Goal: Obtain resource: Download file/media

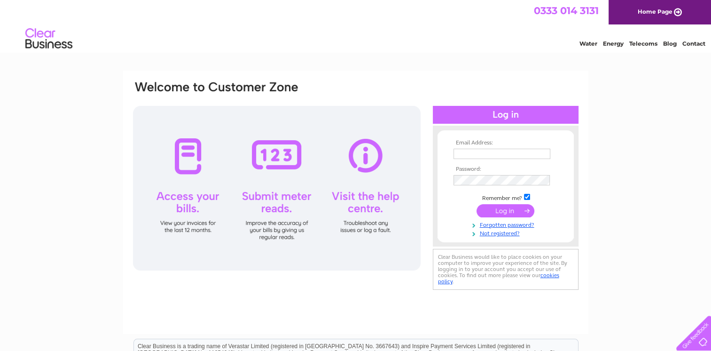
type input "carmen.egan@stirlingcab.casonline.org.uk"
click at [519, 212] on input "submit" at bounding box center [506, 210] width 58 height 13
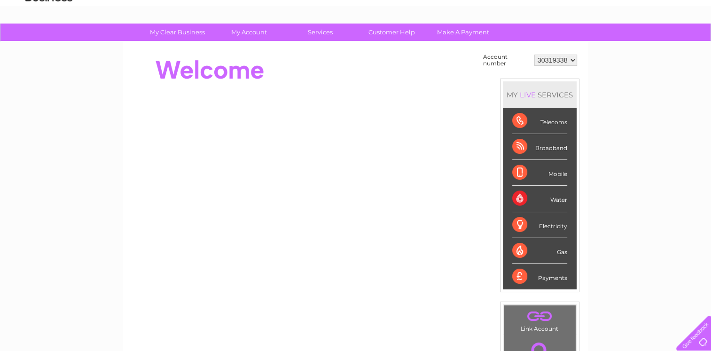
scroll to position [48, 0]
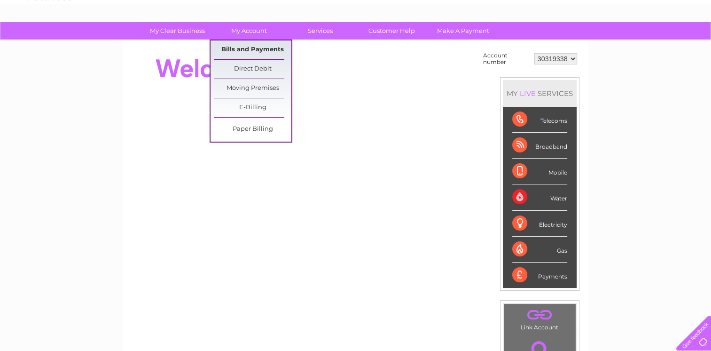
click at [244, 44] on link "Bills and Payments" at bounding box center [253, 49] width 78 height 19
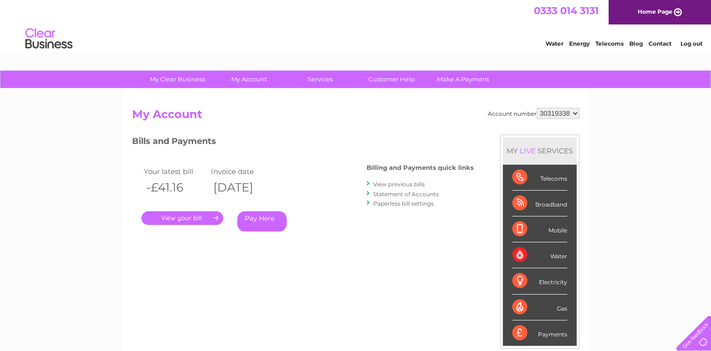
click at [247, 46] on div "Water Energy Telecoms Blog Contact Log out" at bounding box center [355, 39] width 711 height 31
click at [174, 215] on link "." at bounding box center [183, 218] width 82 height 14
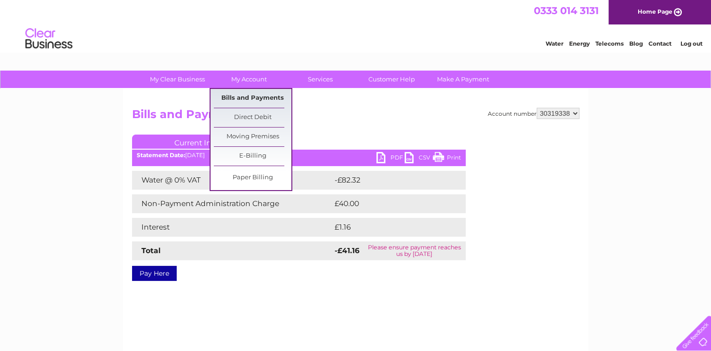
click at [253, 95] on link "Bills and Payments" at bounding box center [253, 98] width 78 height 19
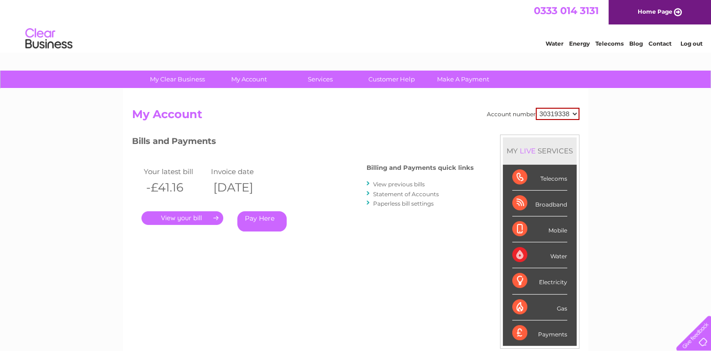
click at [397, 184] on link "View previous bills" at bounding box center [399, 184] width 52 height 7
click at [369, 181] on div at bounding box center [369, 183] width 4 height 9
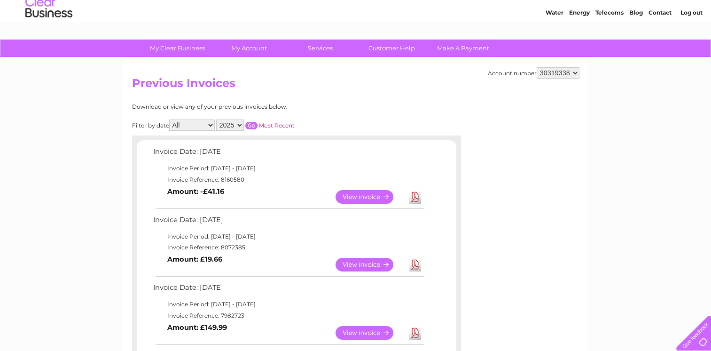
scroll to position [30, 0]
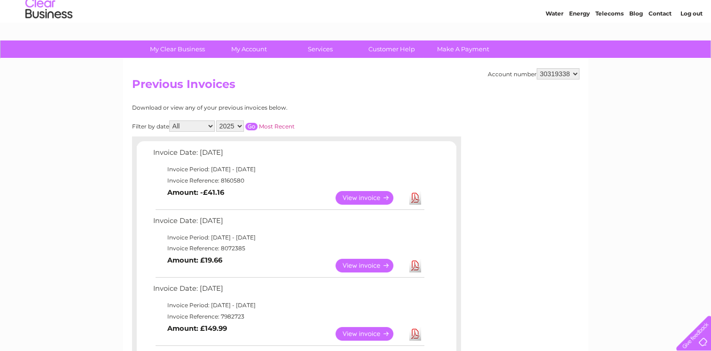
click at [379, 265] on link "View" at bounding box center [370, 266] width 69 height 14
click at [354, 200] on link "View" at bounding box center [370, 198] width 69 height 14
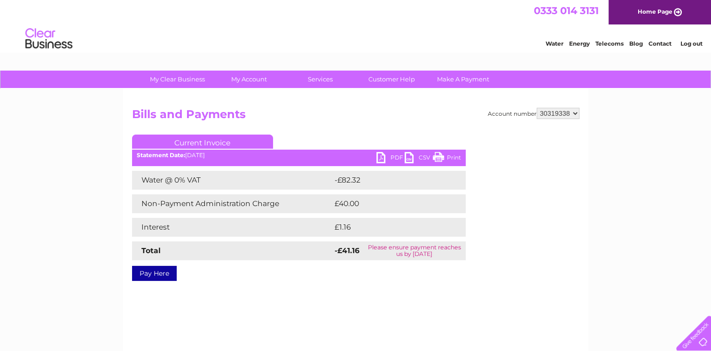
click at [155, 274] on link "Pay Here" at bounding box center [154, 273] width 45 height 15
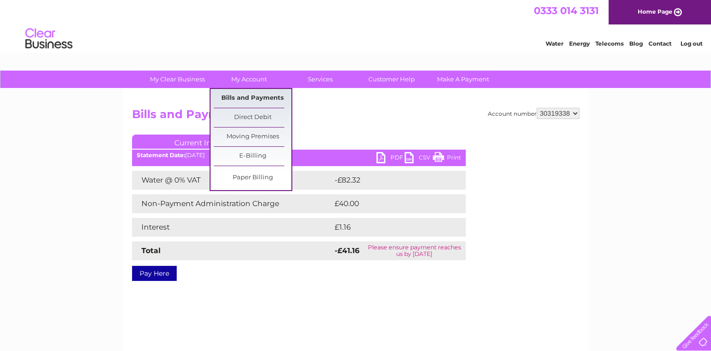
click at [261, 93] on link "Bills and Payments" at bounding box center [253, 98] width 78 height 19
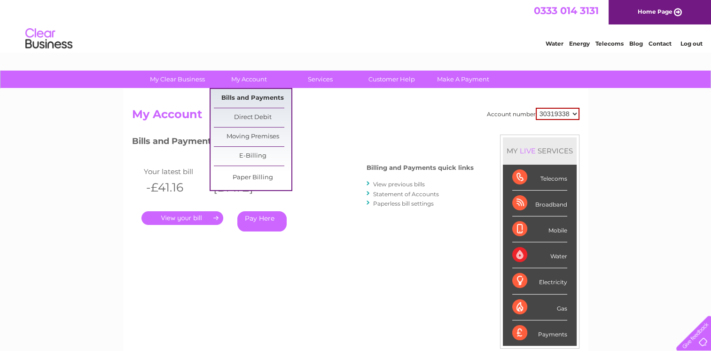
click at [249, 95] on link "Bills and Payments" at bounding box center [253, 98] width 78 height 19
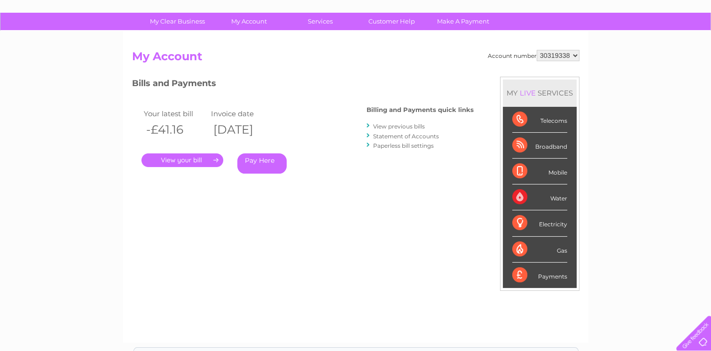
scroll to position [62, 0]
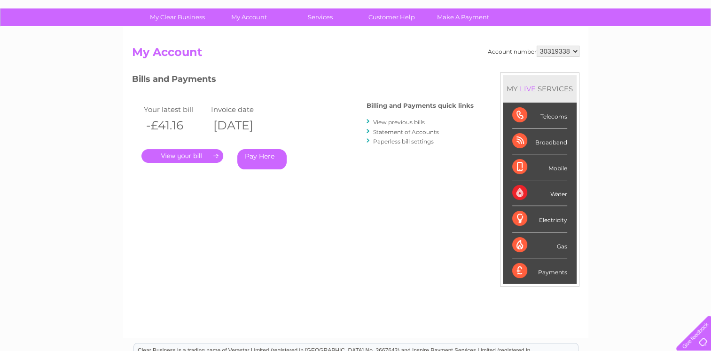
click at [189, 156] on link "." at bounding box center [183, 156] width 82 height 14
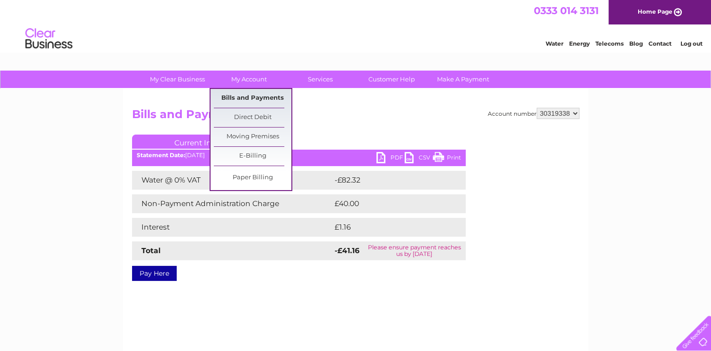
click at [248, 99] on link "Bills and Payments" at bounding box center [253, 98] width 78 height 19
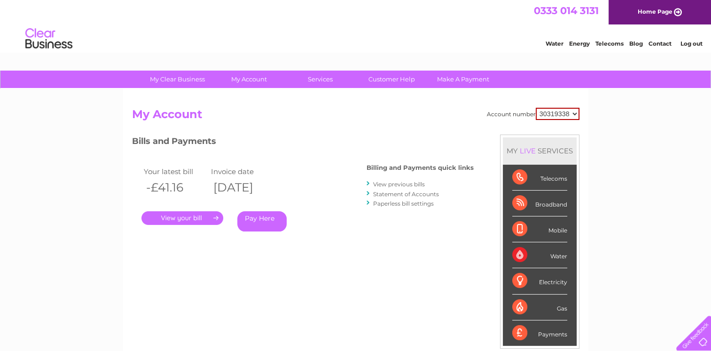
click at [405, 181] on link "View previous bills" at bounding box center [399, 184] width 52 height 7
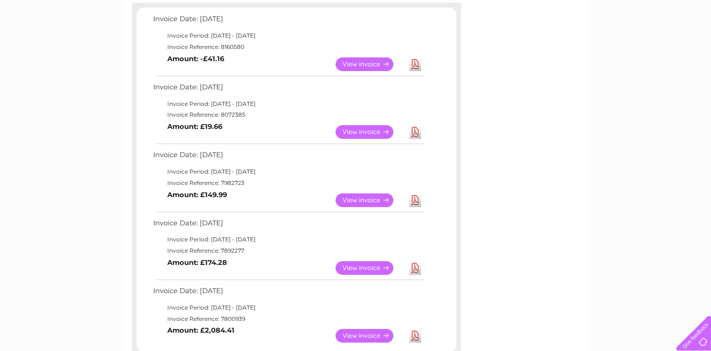
scroll to position [158, 0]
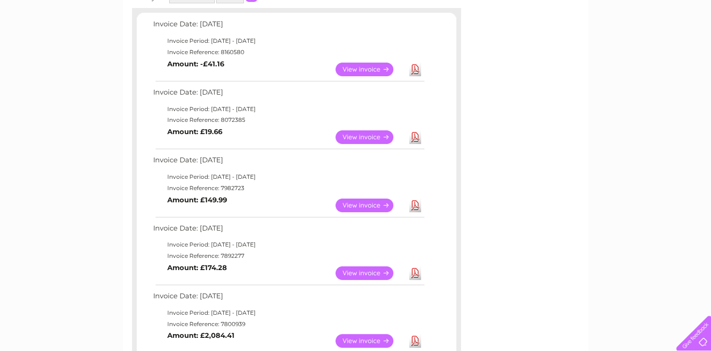
drag, startPoint x: 416, startPoint y: 69, endPoint x: 371, endPoint y: 69, distance: 44.2
click at [371, 69] on link "View" at bounding box center [370, 70] width 69 height 14
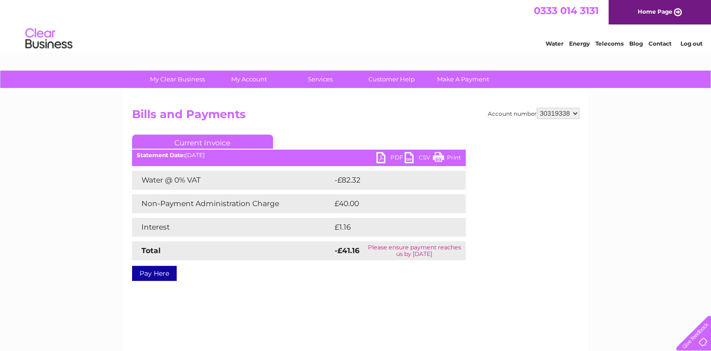
click at [429, 158] on link "CSV" at bounding box center [419, 159] width 28 height 14
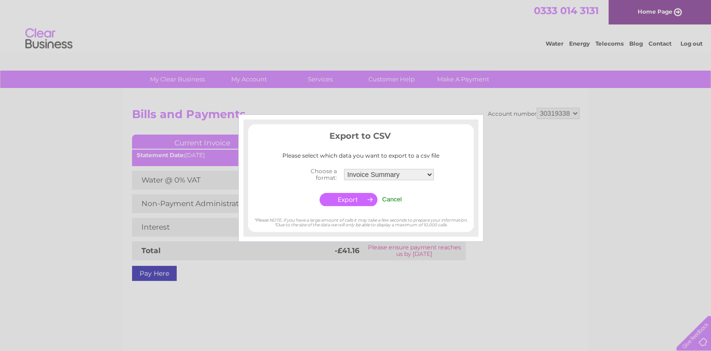
click at [353, 197] on input "button" at bounding box center [349, 199] width 58 height 13
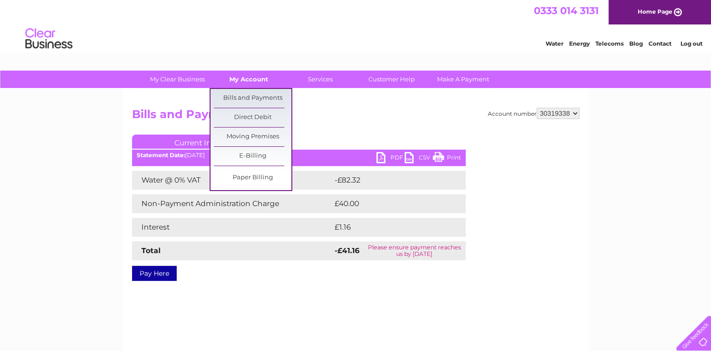
click at [261, 74] on link "My Account" at bounding box center [249, 79] width 78 height 17
click at [259, 92] on link "Bills and Payments" at bounding box center [253, 98] width 78 height 19
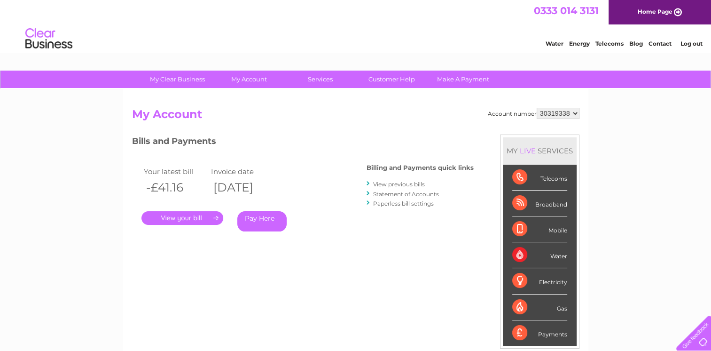
click at [406, 181] on link "View previous bills" at bounding box center [399, 184] width 52 height 7
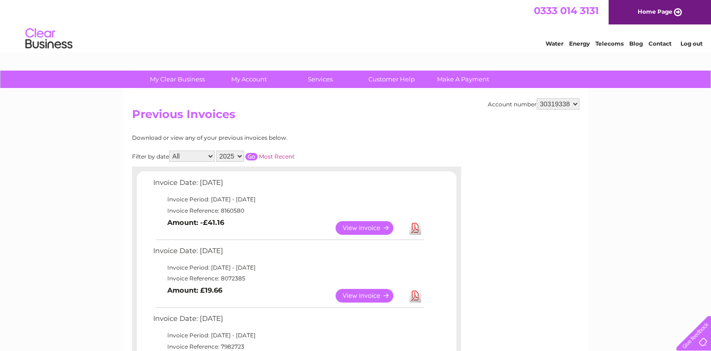
click at [363, 297] on link "View" at bounding box center [370, 296] width 69 height 14
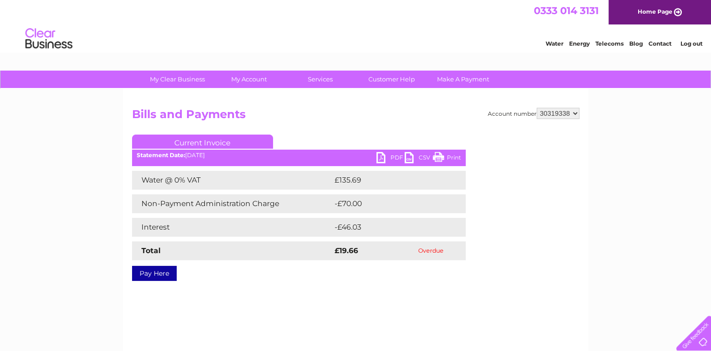
click at [398, 155] on link "PDF" at bounding box center [391, 159] width 28 height 14
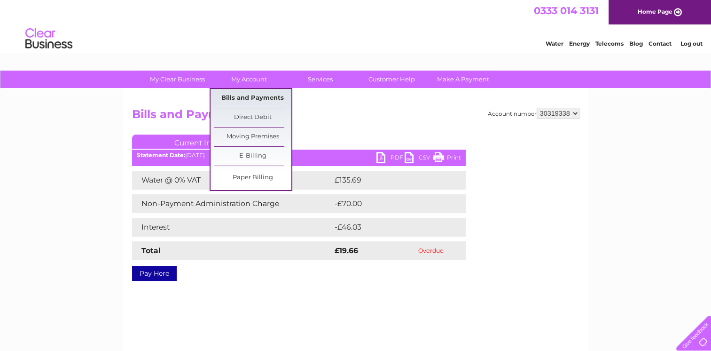
click at [244, 99] on link "Bills and Payments" at bounding box center [253, 98] width 78 height 19
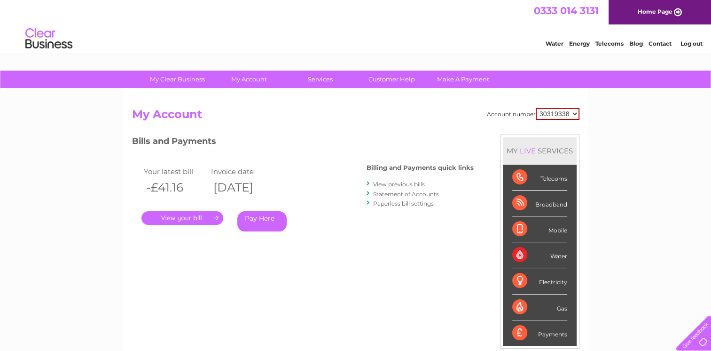
click at [392, 195] on link "Statement of Accounts" at bounding box center [406, 193] width 66 height 7
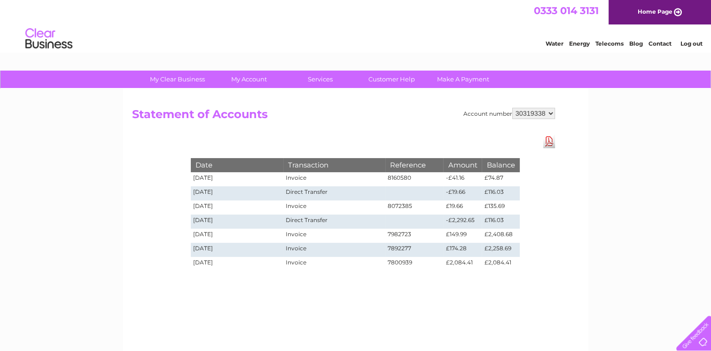
click at [552, 140] on link "Download Pdf" at bounding box center [550, 141] width 12 height 14
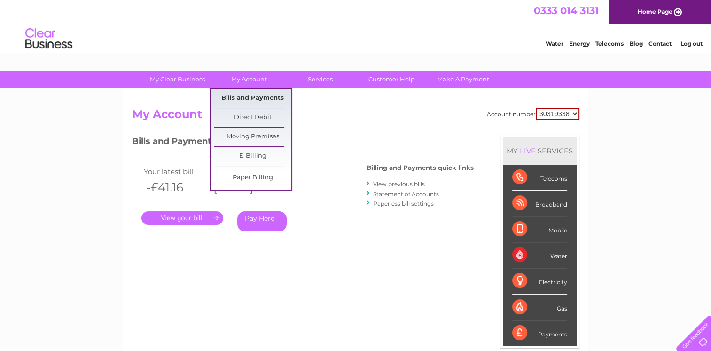
click at [256, 101] on link "Bills and Payments" at bounding box center [253, 98] width 78 height 19
click at [257, 100] on link "Bills and Payments" at bounding box center [253, 98] width 78 height 19
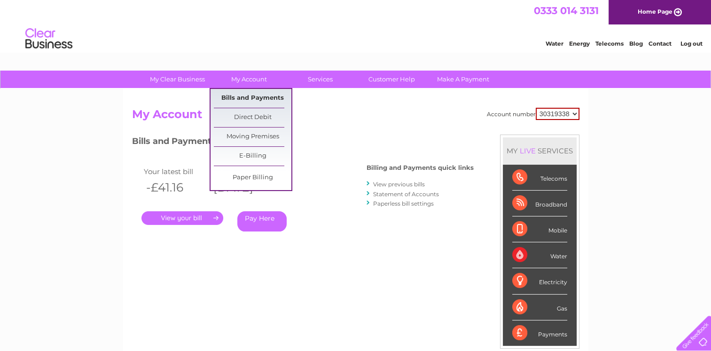
click at [257, 100] on link "Bills and Payments" at bounding box center [253, 98] width 78 height 19
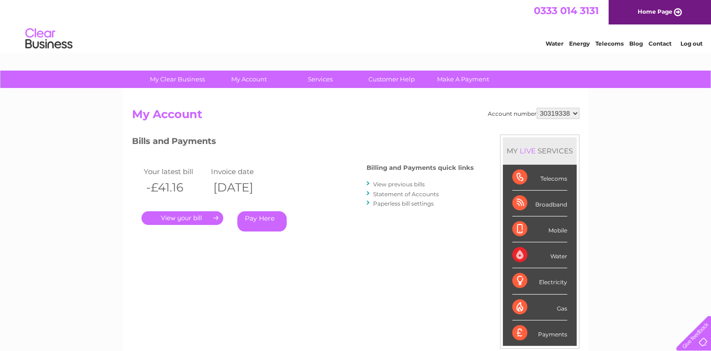
click at [184, 216] on link "." at bounding box center [183, 218] width 82 height 14
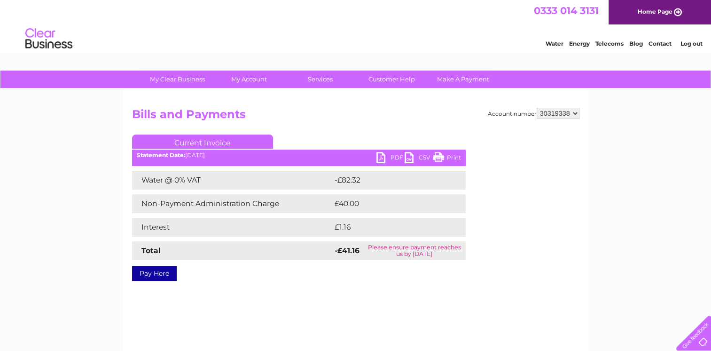
click at [398, 160] on link "PDF" at bounding box center [391, 159] width 28 height 14
